Goal: Book appointment/travel/reservation

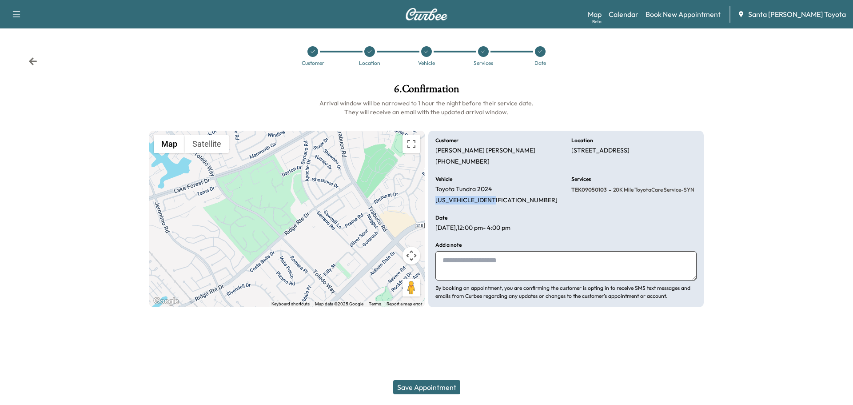
click at [18, 15] on icon "button" at bounding box center [16, 14] width 11 height 11
drag, startPoint x: 145, startPoint y: 39, endPoint x: 157, endPoint y: 40, distance: 12.4
click at [147, 39] on div "Customer Location Vehicle Services Date" at bounding box center [426, 56] width 853 height 41
click at [421, 13] on img at bounding box center [426, 14] width 43 height 12
click at [638, 16] on link "Calendar" at bounding box center [624, 14] width 30 height 11
